Goal: Task Accomplishment & Management: Complete application form

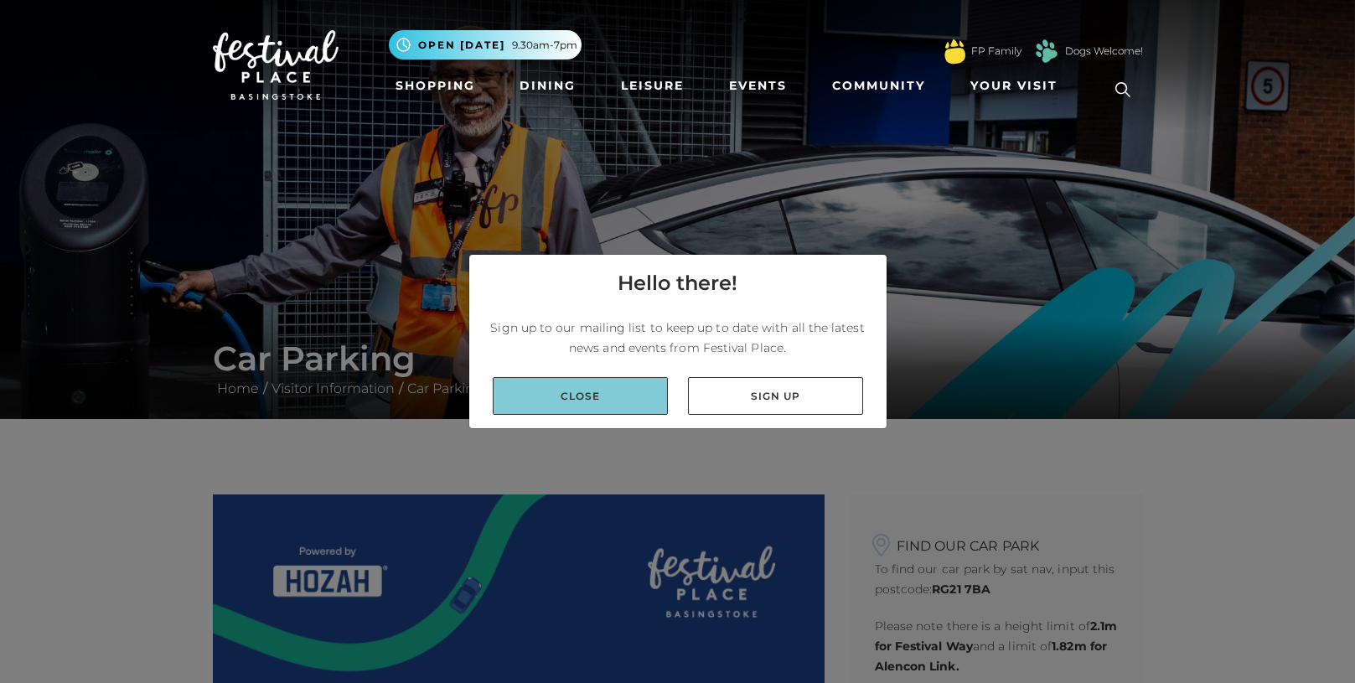
click at [623, 397] on link "Close" at bounding box center [580, 396] width 175 height 38
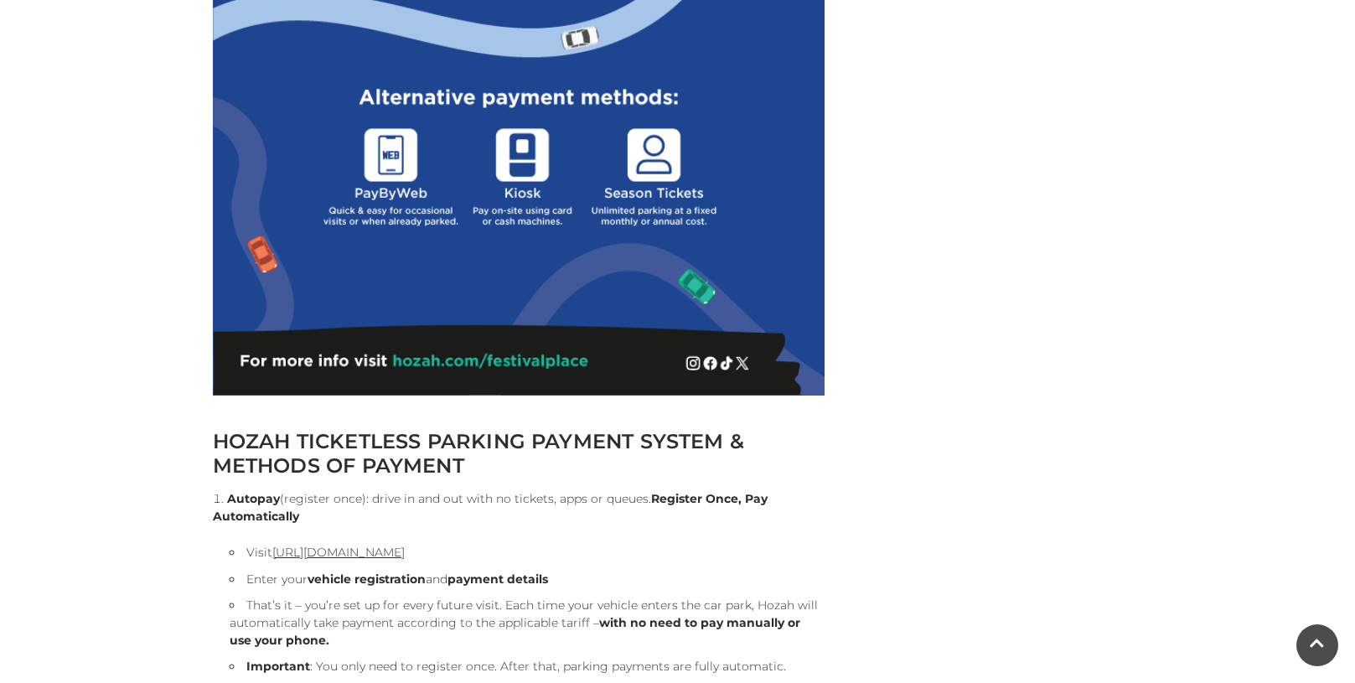
scroll to position [1661, 0]
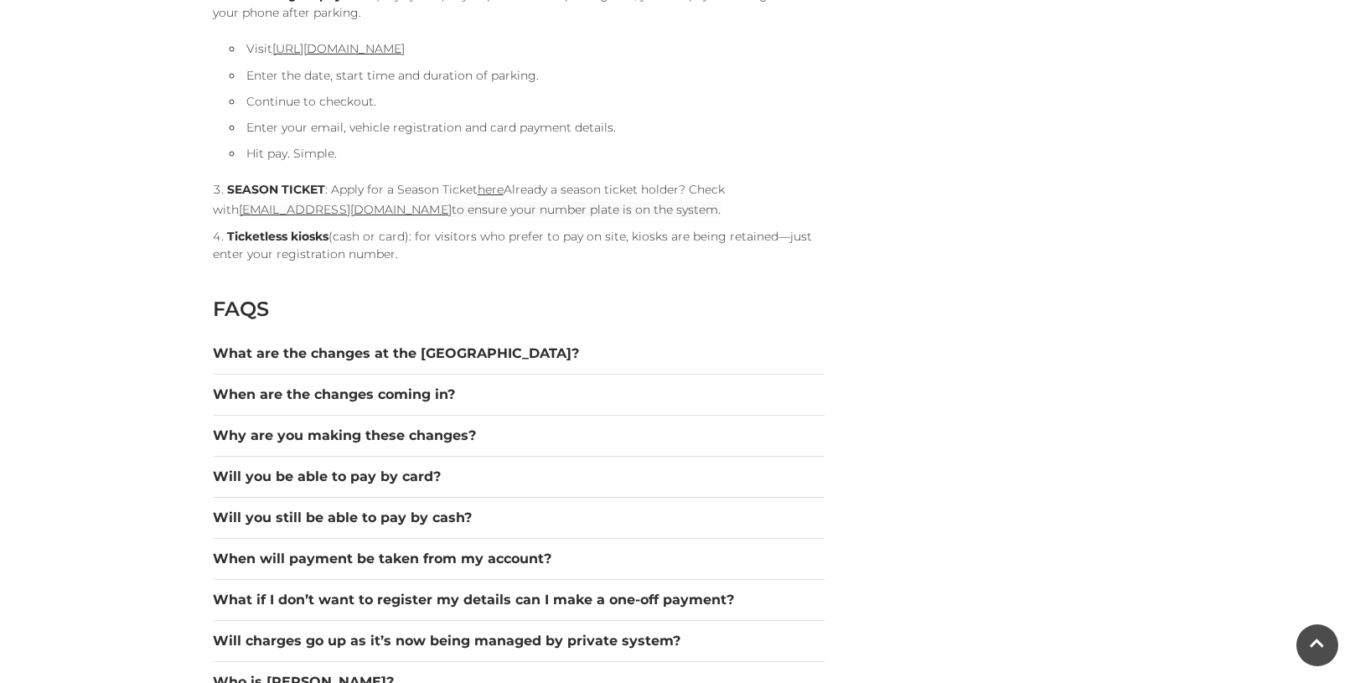
scroll to position [2076, 0]
click at [489, 191] on link "here" at bounding box center [491, 190] width 26 height 15
